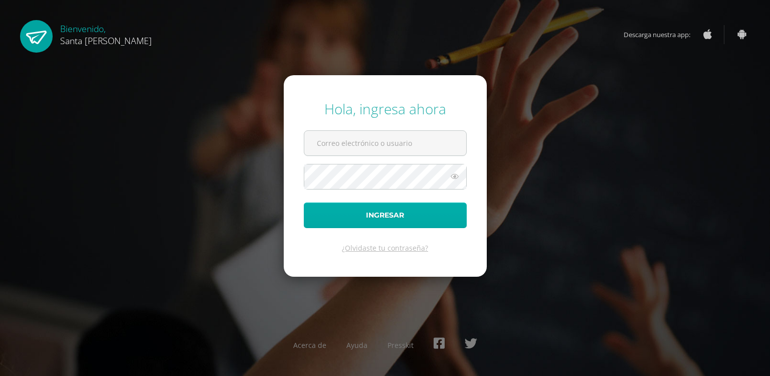
type input "jorge.garrido@colegiost.edu.gt"
click at [379, 217] on button "Ingresar" at bounding box center [385, 216] width 163 height 26
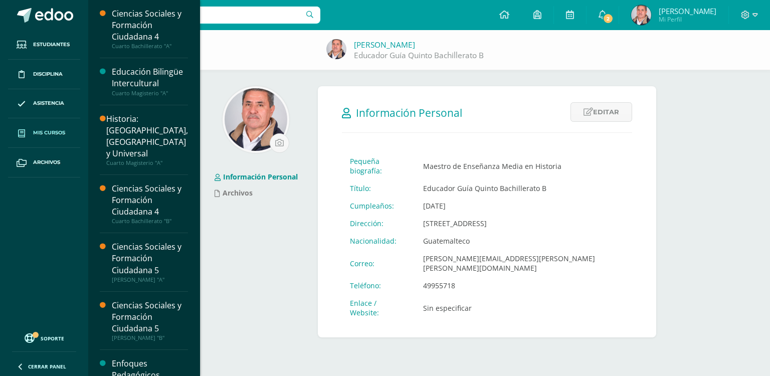
click at [51, 124] on link "Mis cursos" at bounding box center [44, 133] width 72 height 30
click at [52, 132] on span "Mis cursos" at bounding box center [49, 133] width 32 height 8
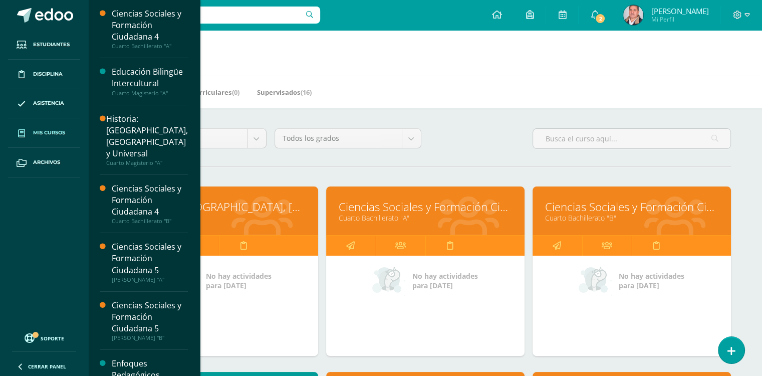
drag, startPoint x: 195, startPoint y: 213, endPoint x: 225, endPoint y: 217, distance: 30.3
click at [225, 217] on link "Cuarto Magisterio "A"" at bounding box center [218, 218] width 173 height 10
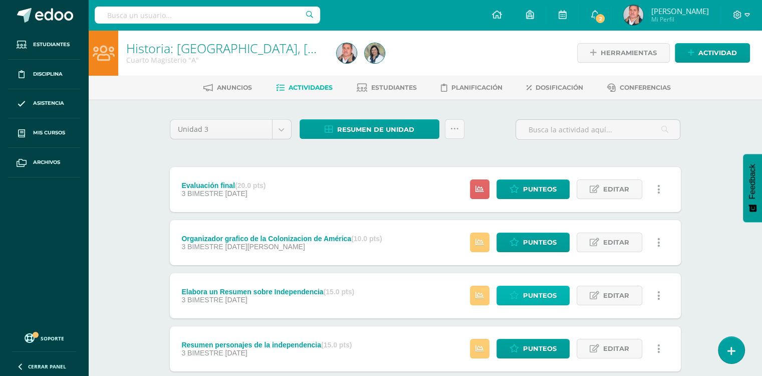
click at [553, 293] on span "Punteos" at bounding box center [540, 295] width 34 height 19
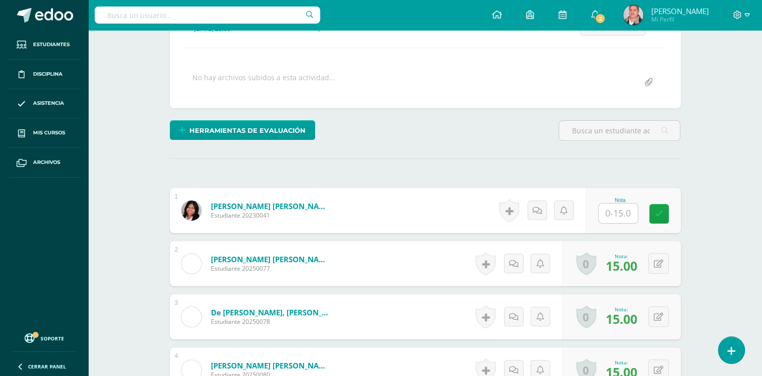
scroll to position [161, 0]
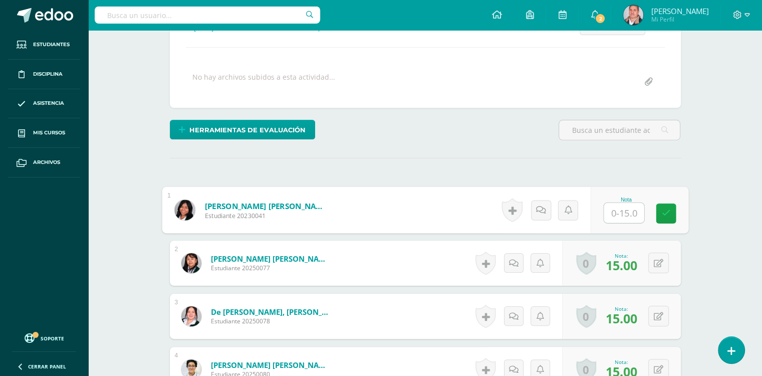
click at [620, 209] on input "text" at bounding box center [624, 213] width 40 height 20
type input "6"
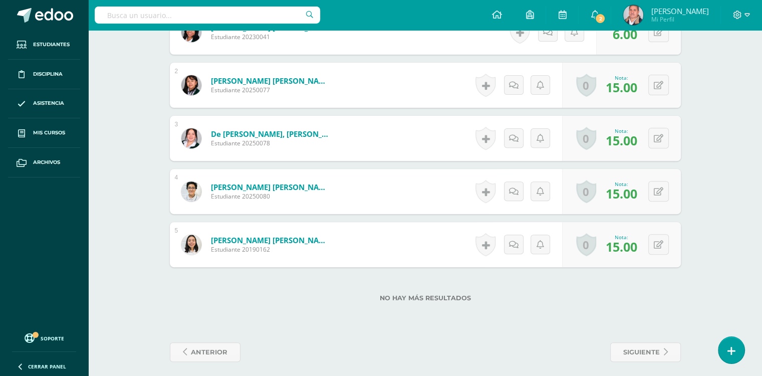
scroll to position [345, 0]
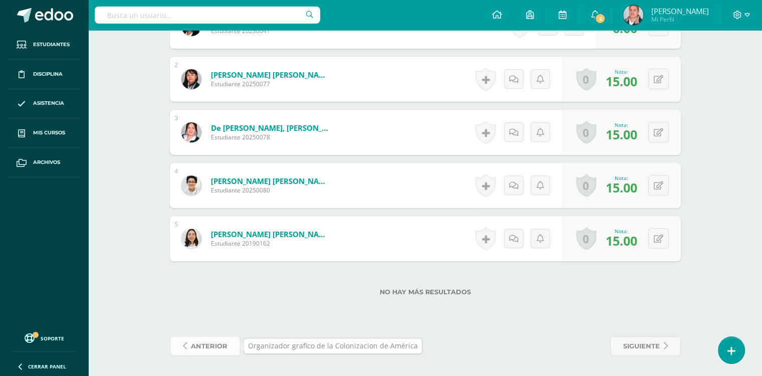
click at [205, 345] on span "anterior" at bounding box center [209, 346] width 37 height 19
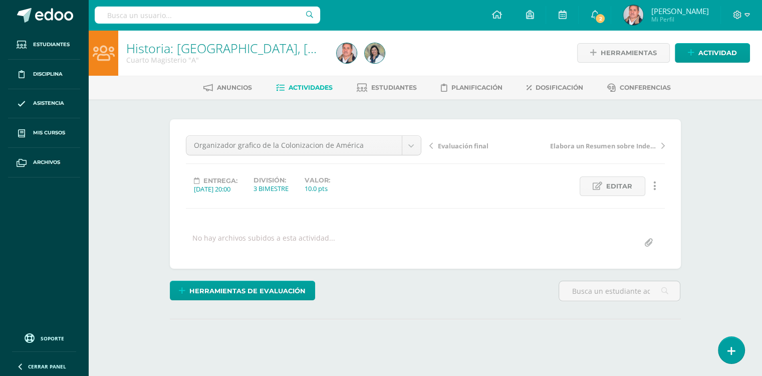
click at [315, 88] on span "Actividades" at bounding box center [311, 88] width 44 height 8
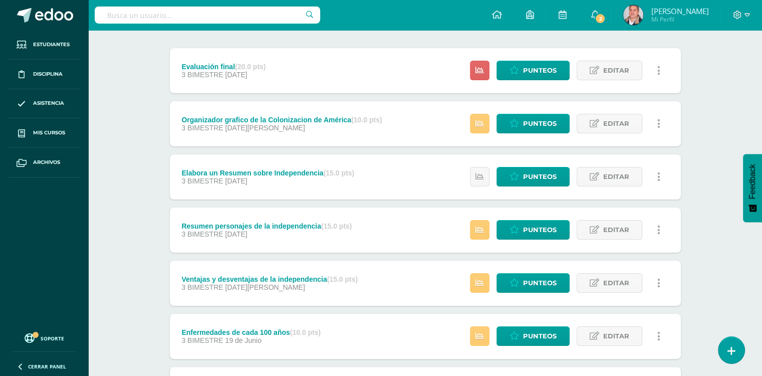
scroll to position [120, 0]
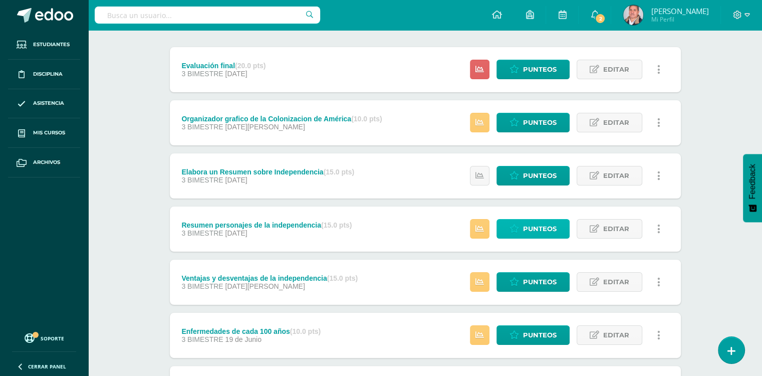
click at [513, 232] on icon at bounding box center [515, 229] width 10 height 9
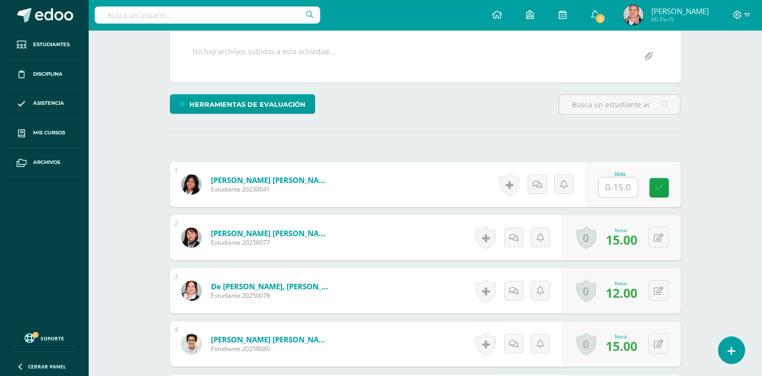
scroll to position [209, 0]
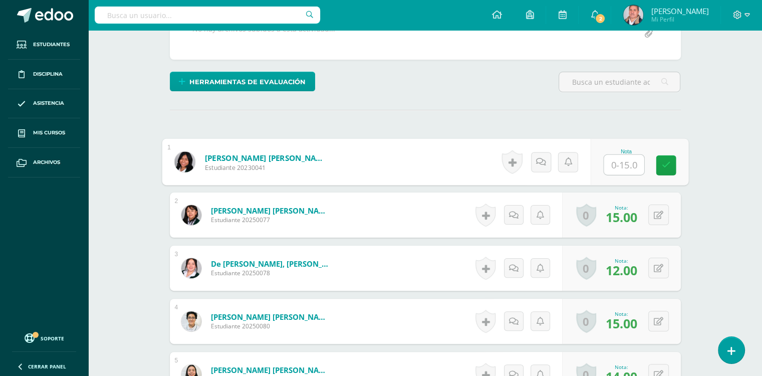
click at [614, 167] on input "text" at bounding box center [624, 165] width 40 height 20
type input "9"
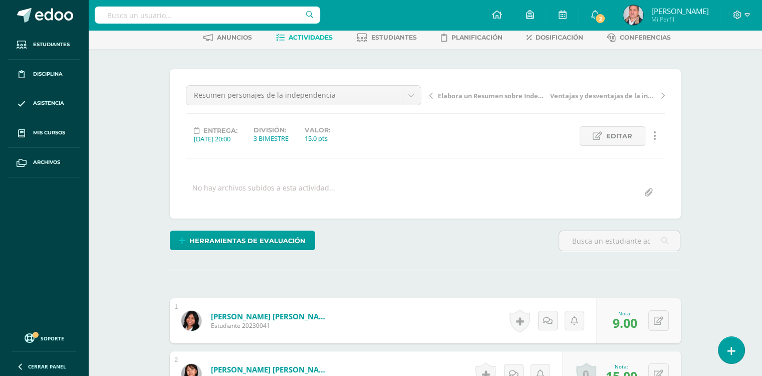
scroll to position [0, 0]
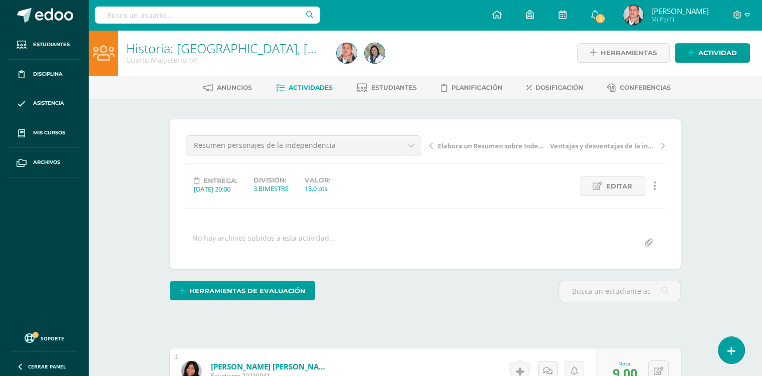
click at [316, 86] on span "Actividades" at bounding box center [311, 88] width 44 height 8
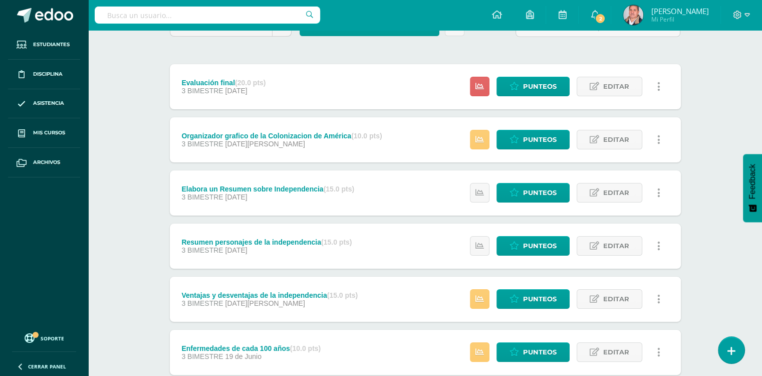
scroll to position [222, 0]
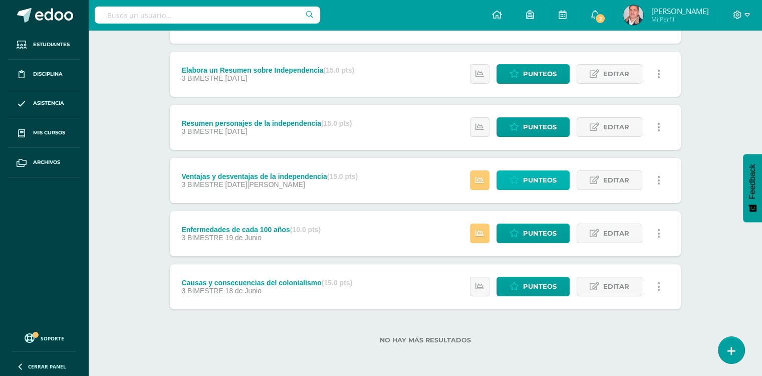
click at [546, 183] on span "Punteos" at bounding box center [540, 180] width 34 height 19
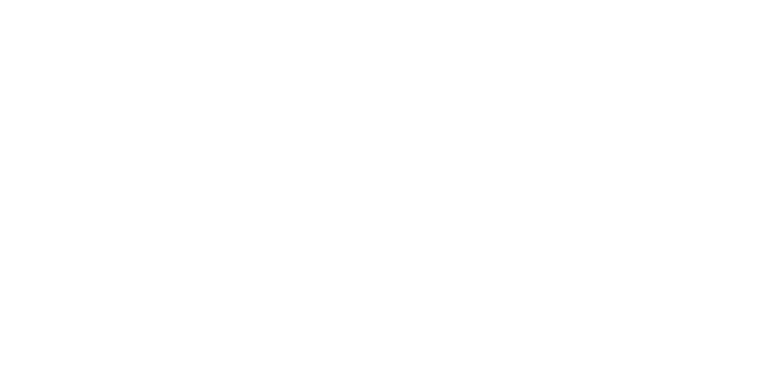
click at [0, 0] on html at bounding box center [0, 0] width 0 height 0
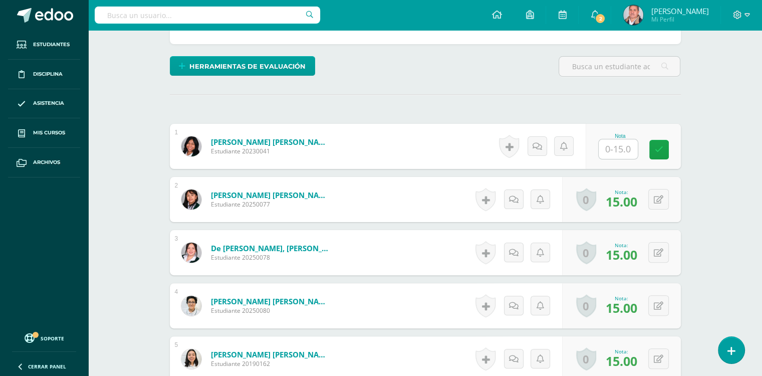
scroll to position [244, 0]
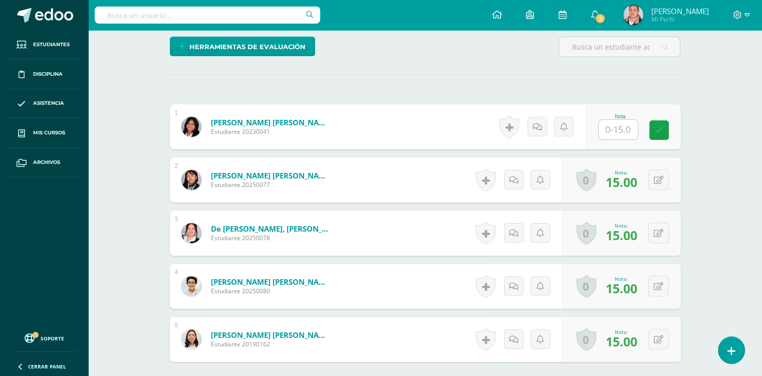
type input "7"
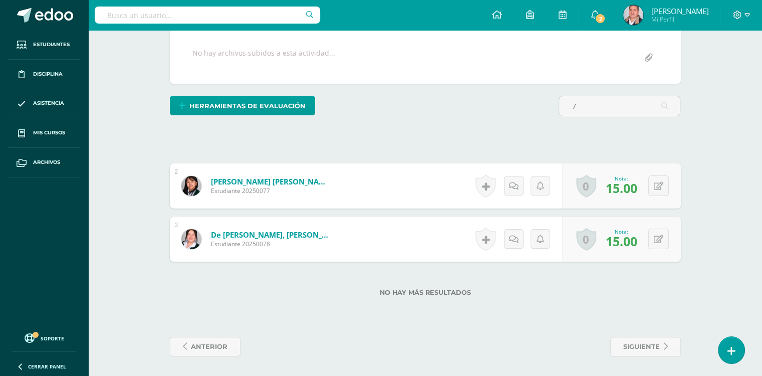
scroll to position [0, 0]
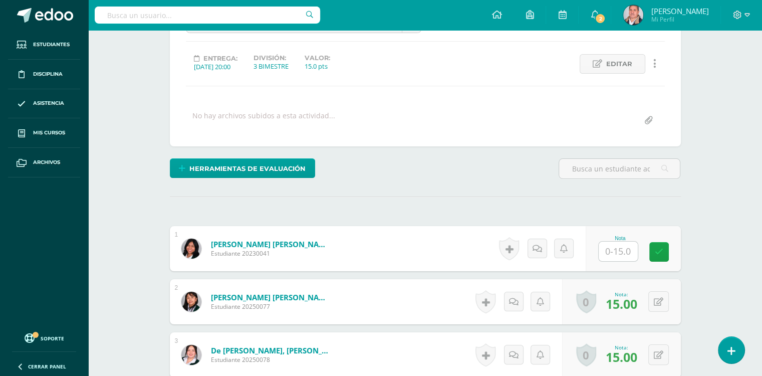
scroll to position [150, 0]
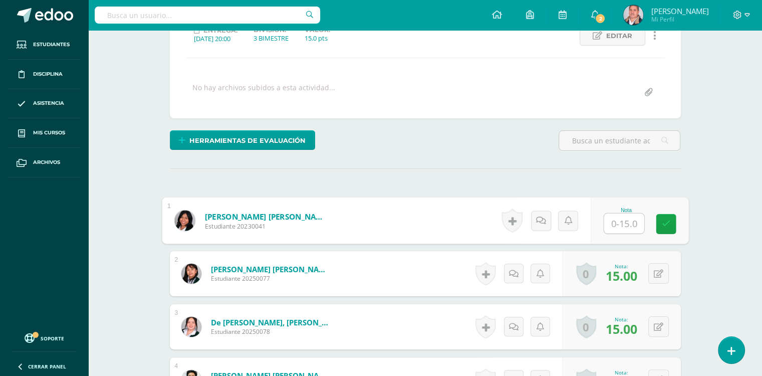
click at [618, 223] on input "text" at bounding box center [624, 224] width 40 height 20
type input "8"
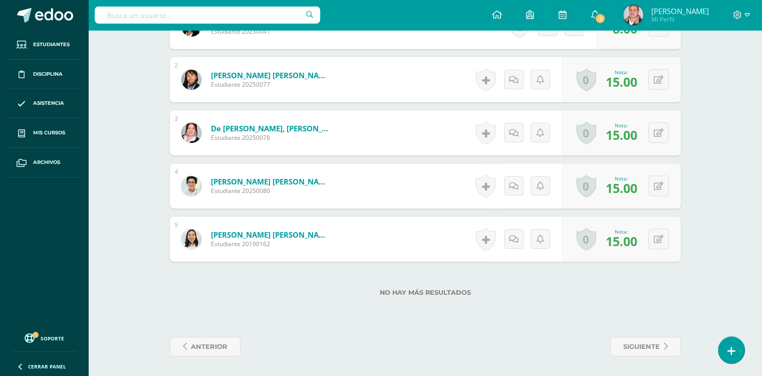
scroll to position [0, 0]
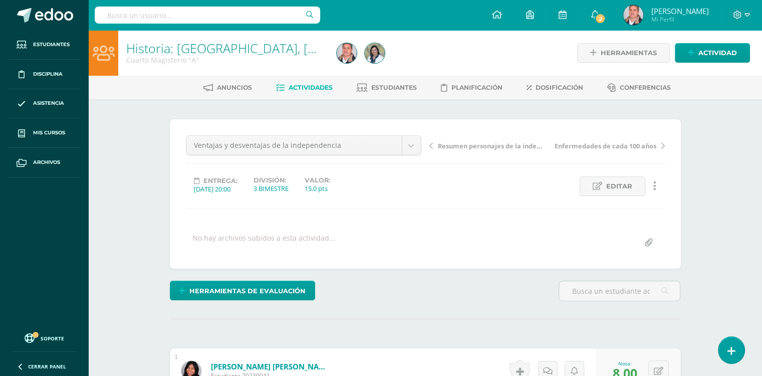
click at [290, 88] on span "Actividades" at bounding box center [311, 88] width 44 height 8
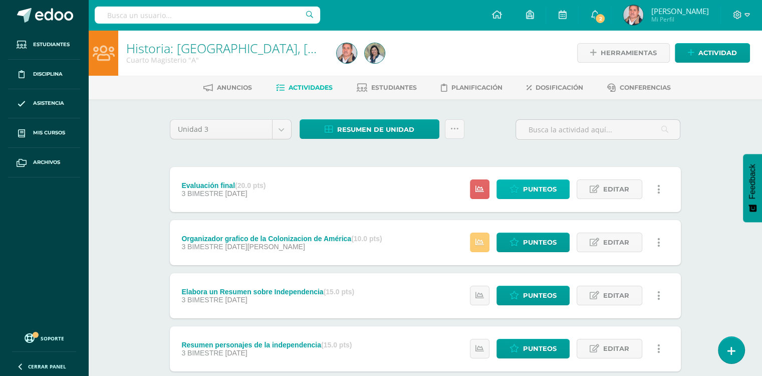
click at [545, 193] on span "Punteos" at bounding box center [540, 189] width 34 height 19
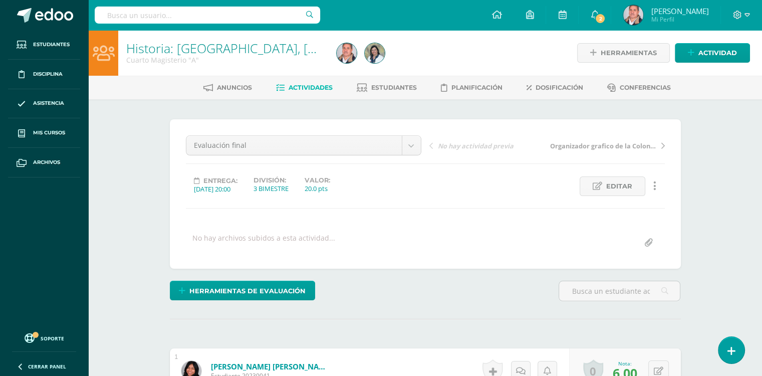
click at [311, 83] on link "Actividades" at bounding box center [304, 88] width 57 height 16
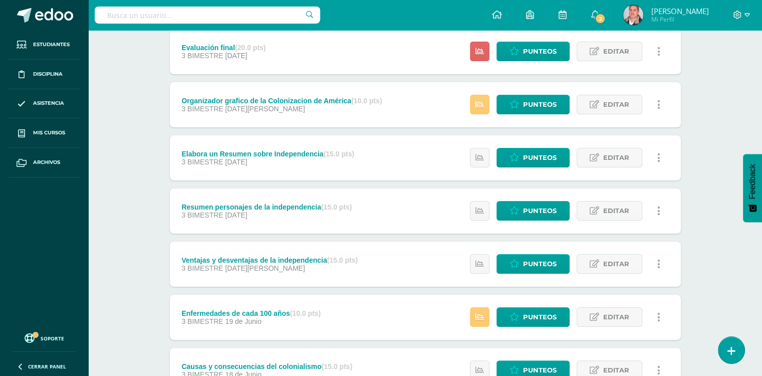
scroll to position [137, 0]
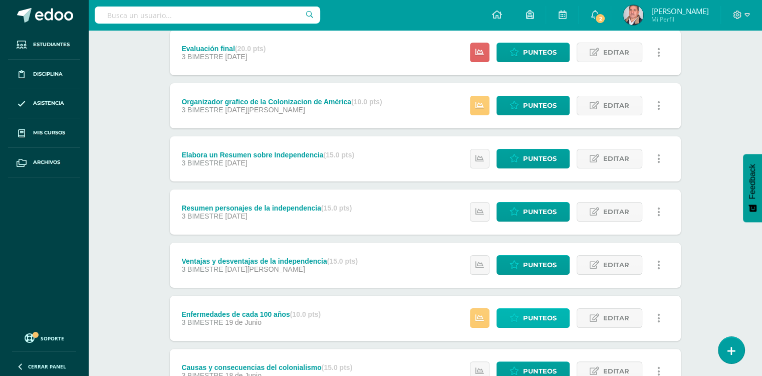
click at [519, 319] on icon at bounding box center [515, 318] width 10 height 9
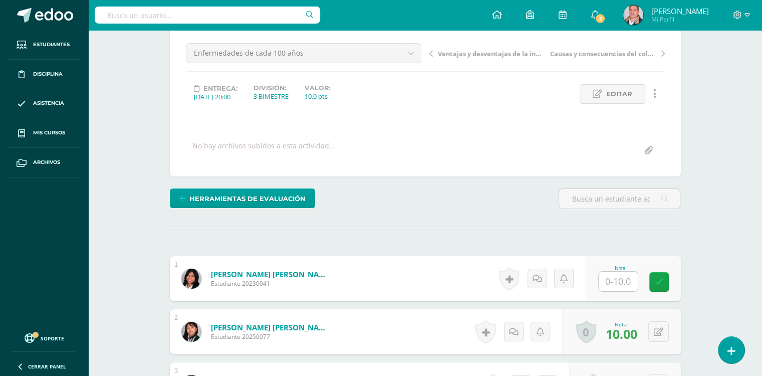
scroll to position [92, 0]
click at [620, 283] on input "text" at bounding box center [624, 282] width 40 height 20
type input "6"
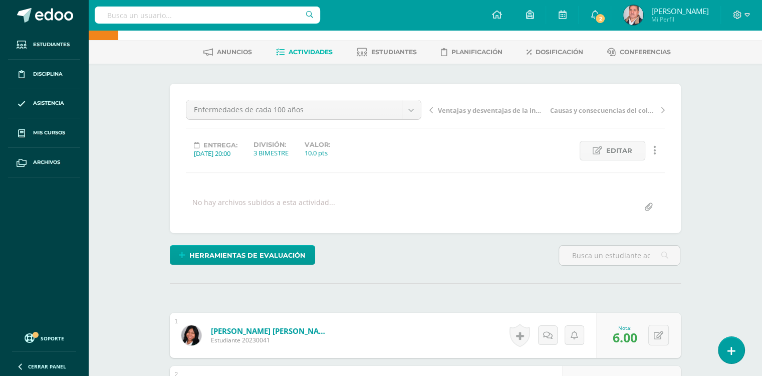
scroll to position [0, 0]
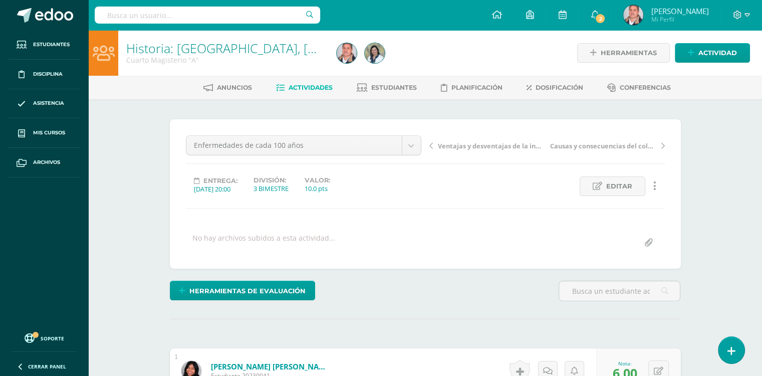
click at [297, 84] on span "Actividades" at bounding box center [311, 88] width 44 height 8
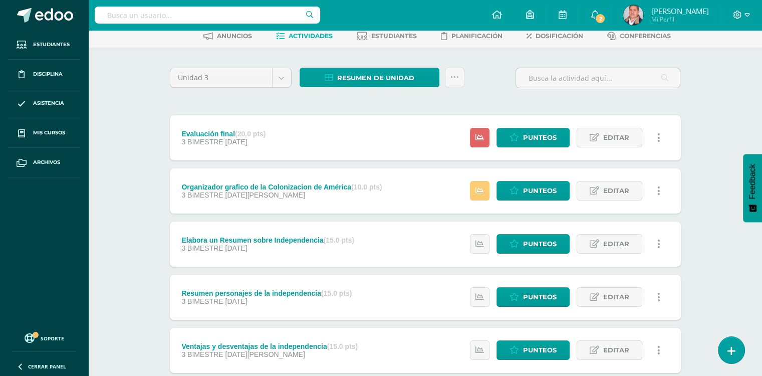
scroll to position [50, 0]
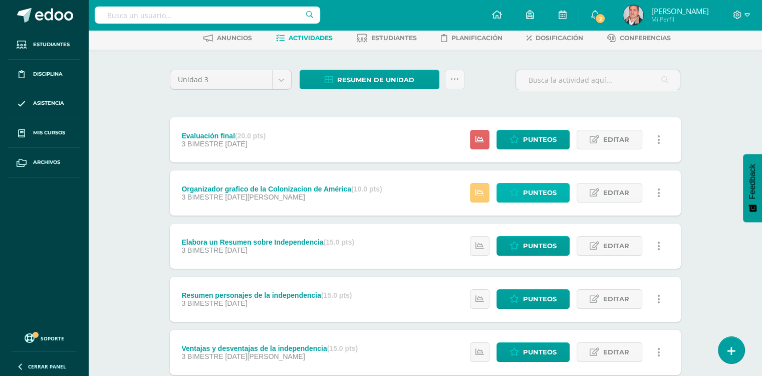
click at [517, 194] on icon at bounding box center [515, 192] width 10 height 9
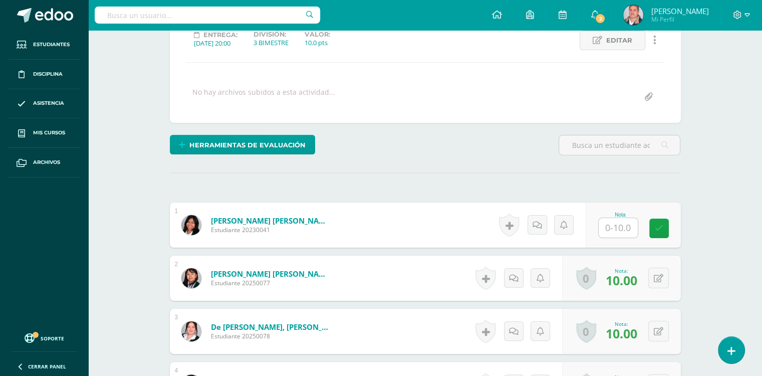
scroll to position [148, 0]
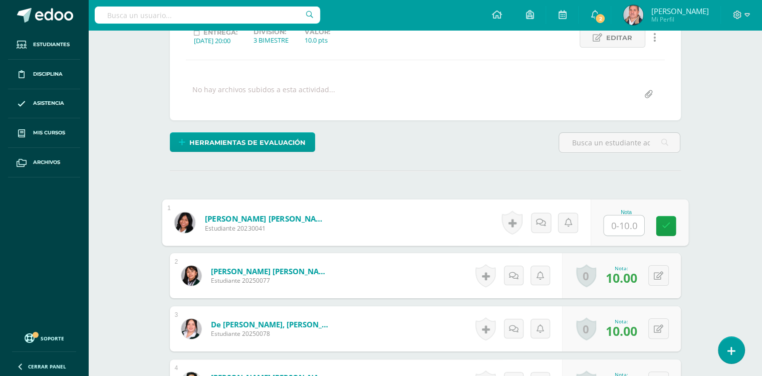
click at [617, 226] on input "text" at bounding box center [624, 226] width 40 height 20
type input "0"
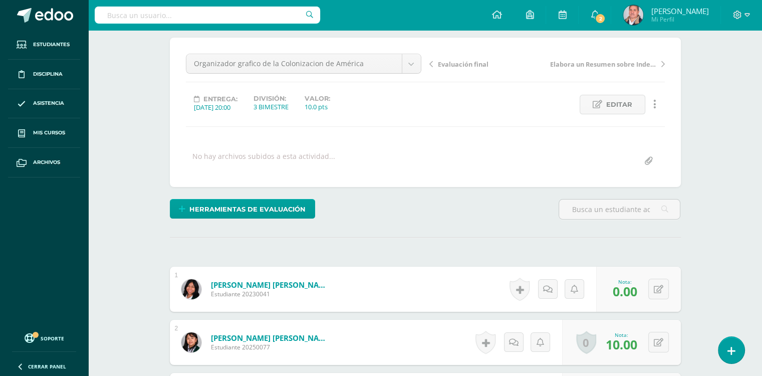
scroll to position [0, 0]
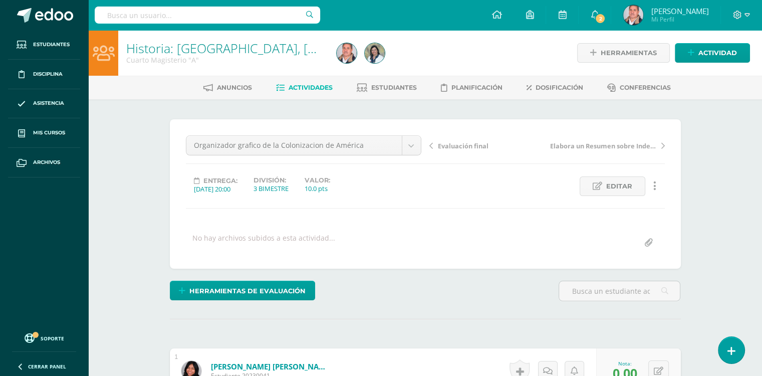
click at [301, 87] on span "Actividades" at bounding box center [311, 88] width 44 height 8
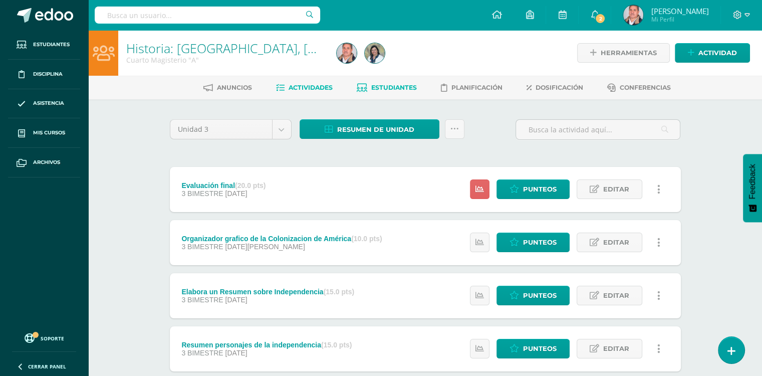
click at [398, 85] on span "Estudiantes" at bounding box center [394, 88] width 46 height 8
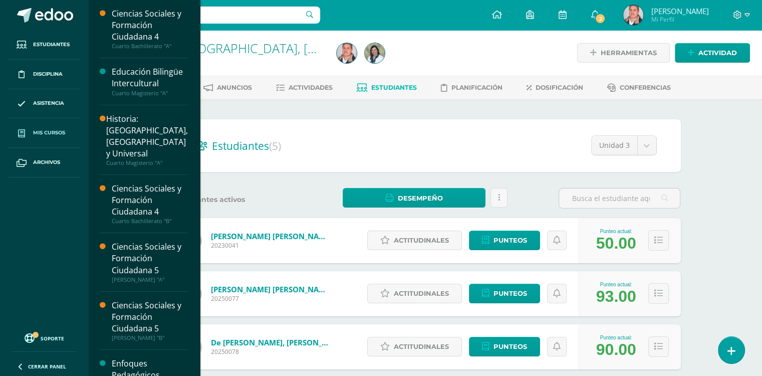
click at [48, 130] on span "Mis cursos" at bounding box center [49, 133] width 32 height 8
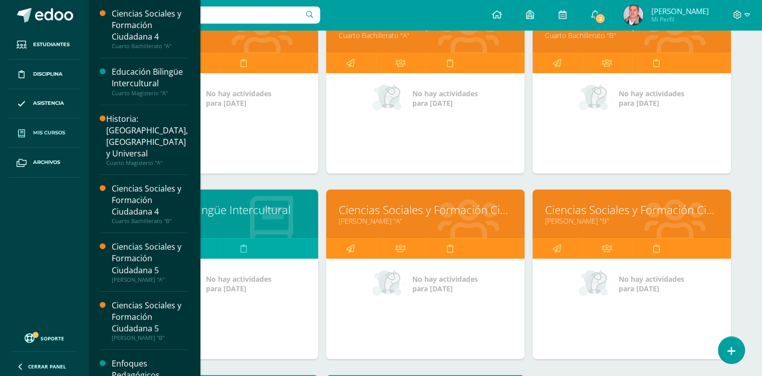
scroll to position [275, 0]
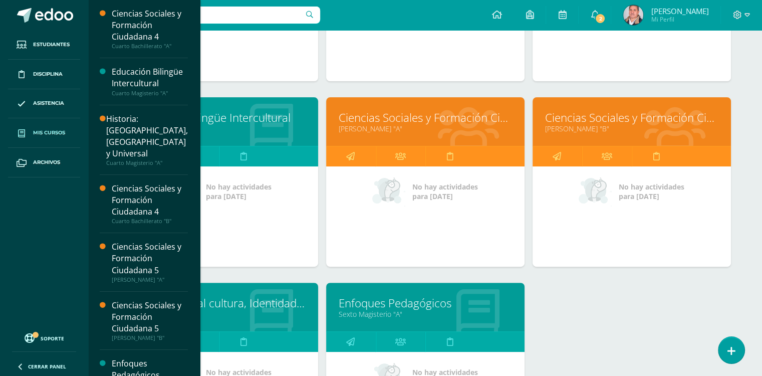
click at [258, 115] on link "Educación Bilingüe Intercultural" at bounding box center [218, 118] width 173 height 16
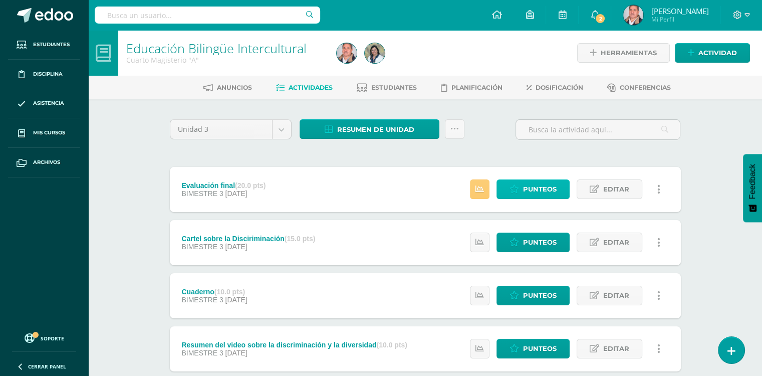
click at [530, 193] on span "Punteos" at bounding box center [540, 189] width 34 height 19
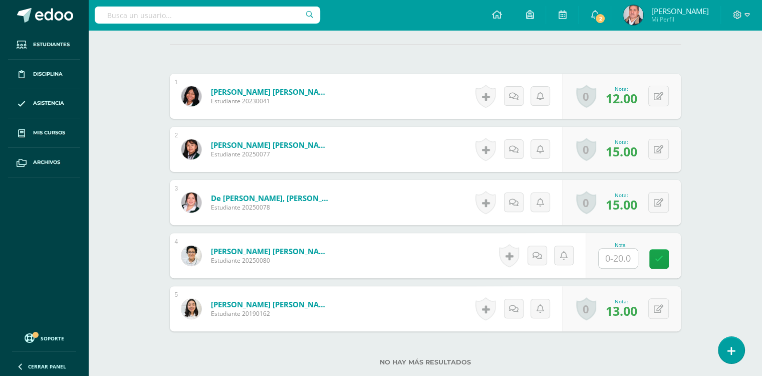
scroll to position [276, 0]
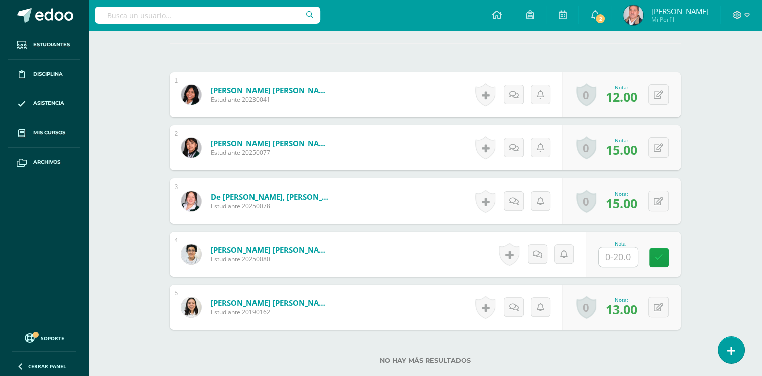
click at [617, 257] on input "text" at bounding box center [618, 257] width 39 height 20
type input "17"
